Goal: Task Accomplishment & Management: Manage account settings

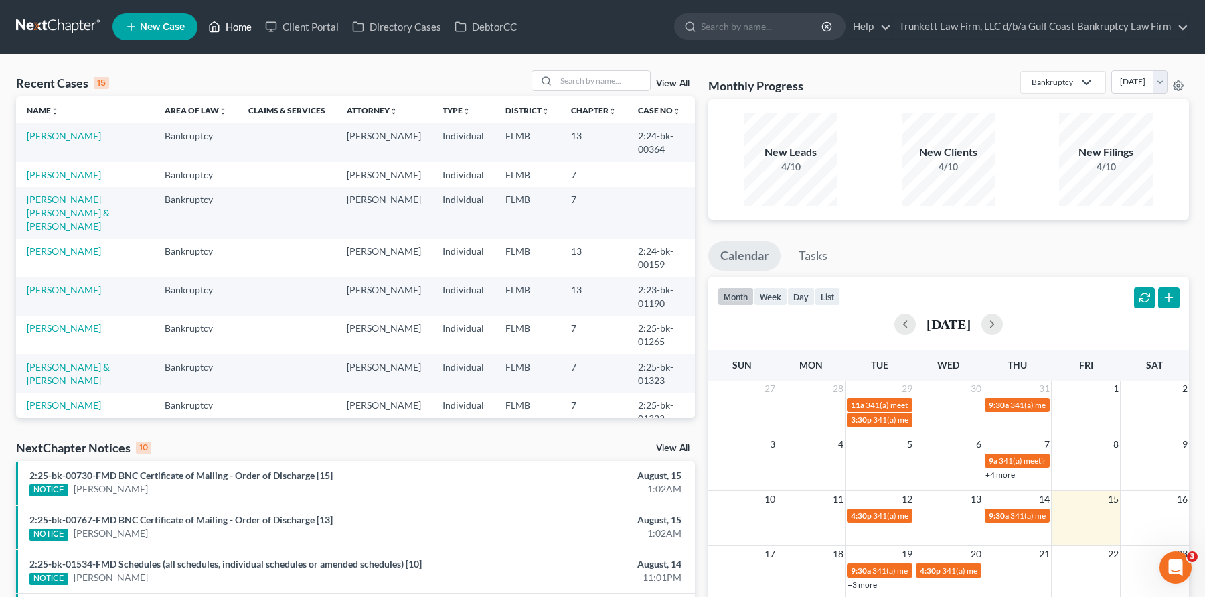
click at [248, 23] on link "Home" at bounding box center [230, 27] width 57 height 24
click at [592, 84] on input "search" at bounding box center [603, 80] width 94 height 19
type input "[PERSON_NAME]"
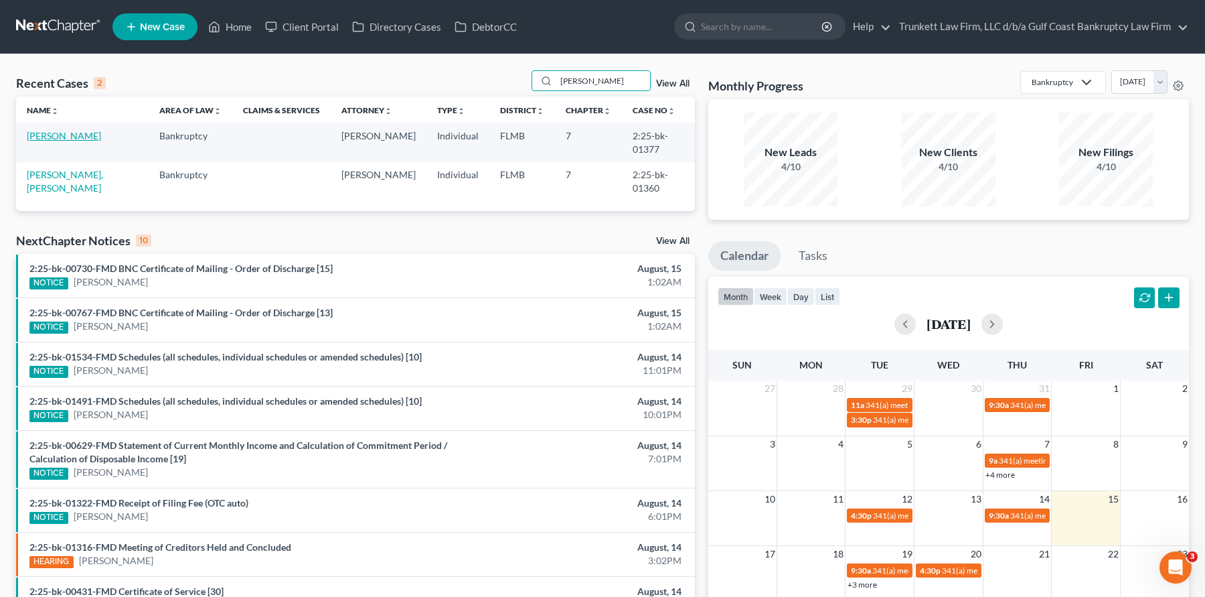
click at [81, 141] on link "[PERSON_NAME]" at bounding box center [64, 135] width 74 height 11
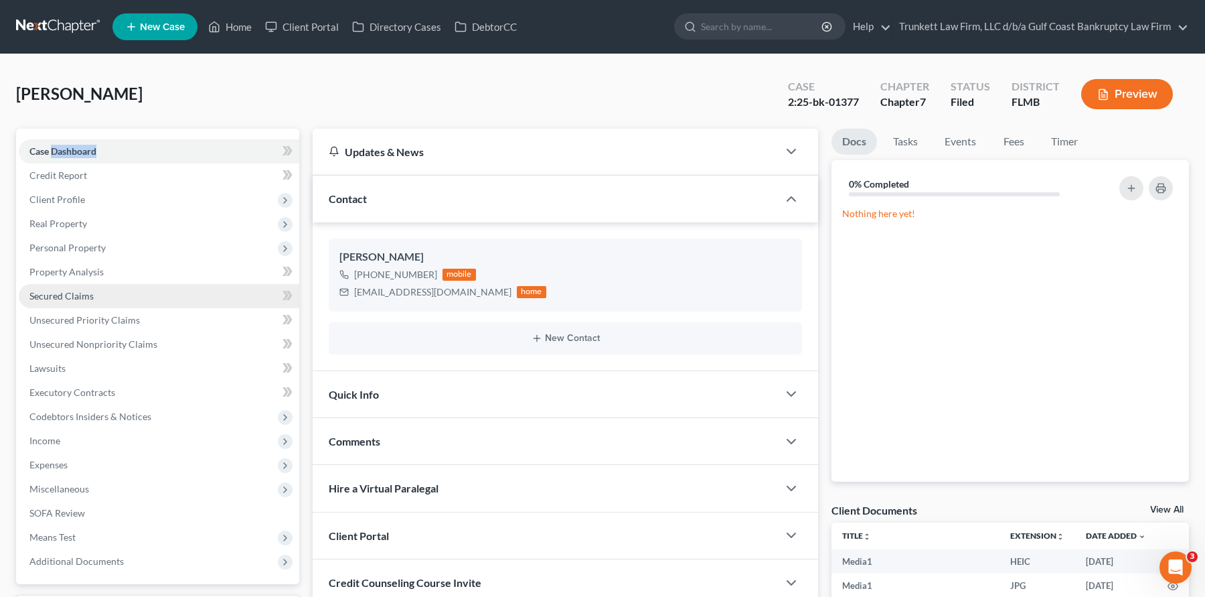
click at [94, 293] on link "Secured Claims" at bounding box center [159, 296] width 281 height 24
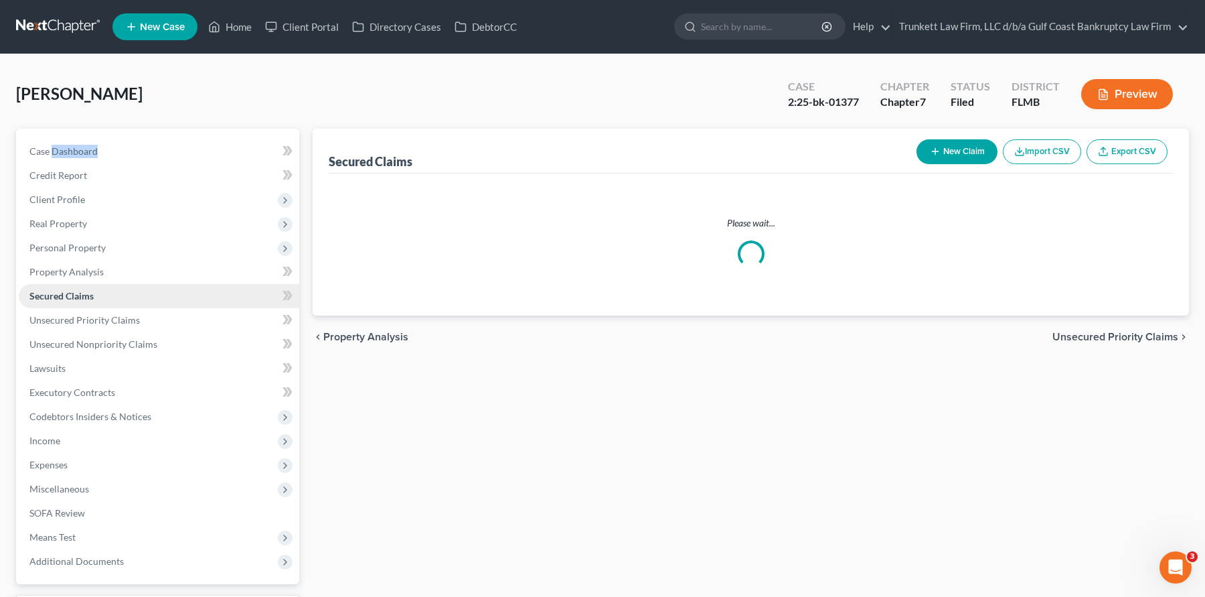
click at [94, 293] on link "Secured Claims" at bounding box center [159, 296] width 281 height 24
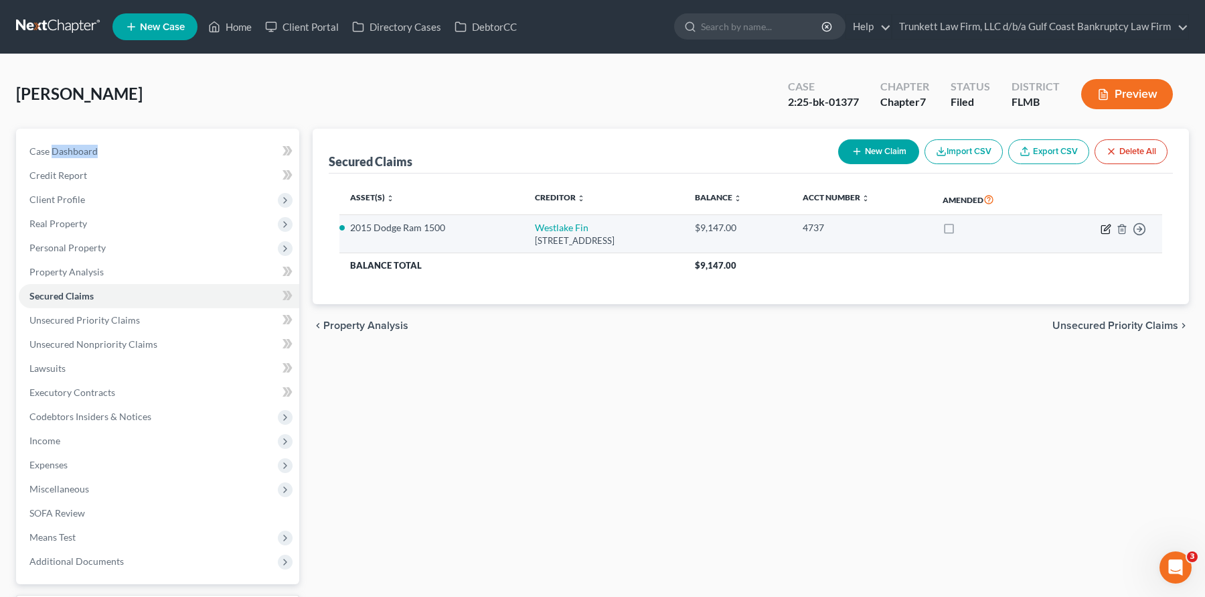
click at [1110, 226] on icon "button" at bounding box center [1107, 227] width 6 height 6
select select "4"
select select "3"
select select "2"
select select "0"
